Goal: Task Accomplishment & Management: Use online tool/utility

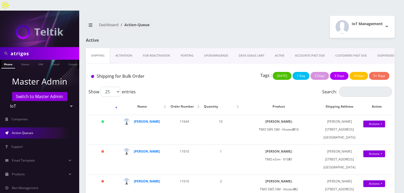
drag, startPoint x: 37, startPoint y: 40, endPoint x: 0, endPoint y: 37, distance: 37.1
click at [0, 47] on div "atrigos" at bounding box center [39, 53] width 79 height 13
type input "[PERSON_NAME]"
click at [23, 60] on link "Name" at bounding box center [25, 64] width 13 height 9
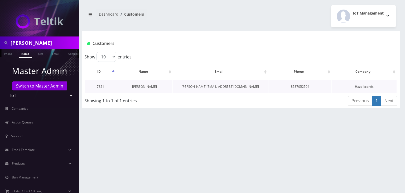
click at [144, 86] on link "Carl Saling" at bounding box center [144, 86] width 25 height 4
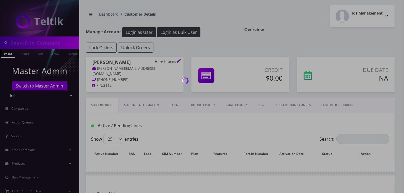
type input "[PERSON_NAME]"
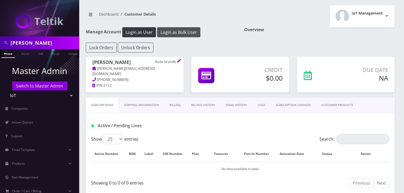
click at [179, 34] on button "Login as Bulk User" at bounding box center [178, 32] width 43 height 10
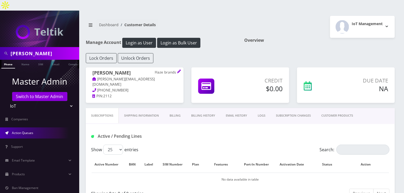
click at [41, 127] on link "Action Queues" at bounding box center [39, 132] width 79 height 11
